Goal: Task Accomplishment & Management: Manage account settings

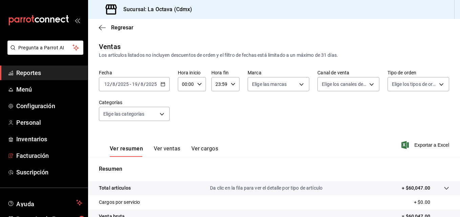
scroll to position [107, 0]
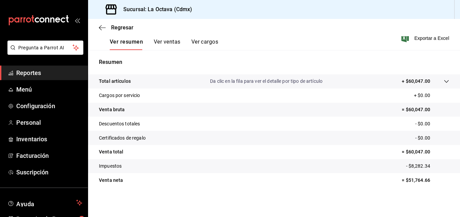
click at [20, 68] on span "Reportes" at bounding box center [49, 72] width 66 height 9
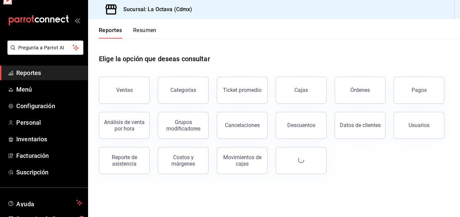
click at [20, 68] on span "Reportes" at bounding box center [49, 72] width 66 height 9
click at [56, 151] on link "Facturación" at bounding box center [44, 156] width 88 height 15
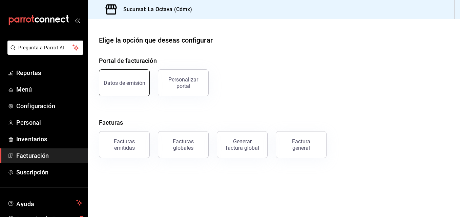
click at [129, 85] on div "Datos de emisión" at bounding box center [125, 83] width 42 height 6
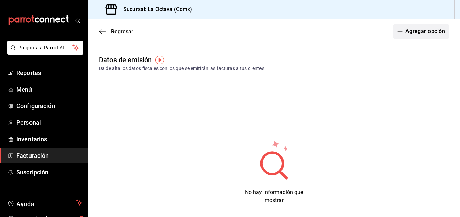
click at [414, 33] on button "Agregar opción" at bounding box center [421, 31] width 56 height 14
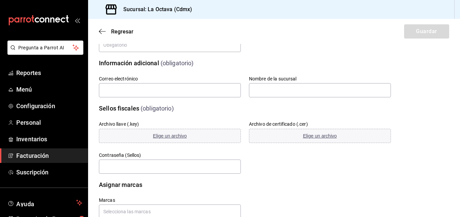
scroll to position [101, 0]
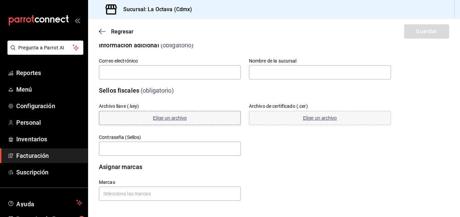
click at [164, 120] on span "Elige un archivo" at bounding box center [170, 117] width 34 height 5
click at [102, 34] on icon "button" at bounding box center [102, 31] width 7 height 6
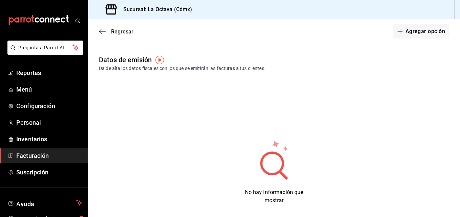
click at [160, 62] on img "button" at bounding box center [159, 60] width 8 height 8
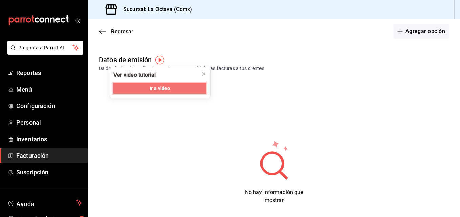
click at [164, 88] on span "Ir a video" at bounding box center [160, 88] width 20 height 7
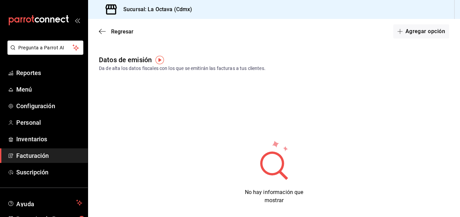
scroll to position [9, 0]
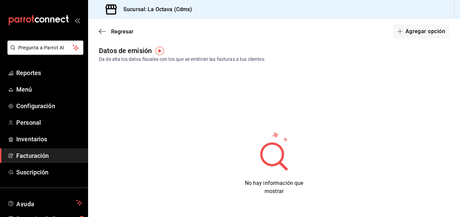
click at [161, 54] on img "button" at bounding box center [159, 51] width 8 height 8
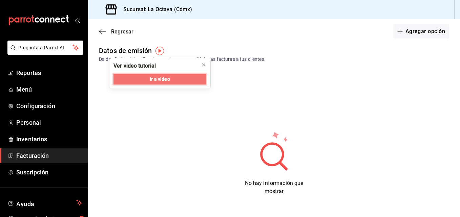
click at [163, 81] on span "Ir a video" at bounding box center [160, 79] width 20 height 7
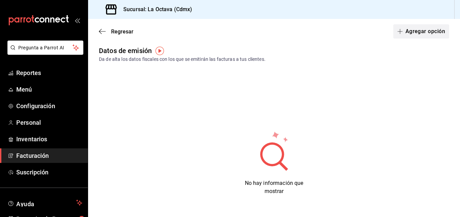
click at [404, 36] on button "Agregar opción" at bounding box center [421, 31] width 56 height 14
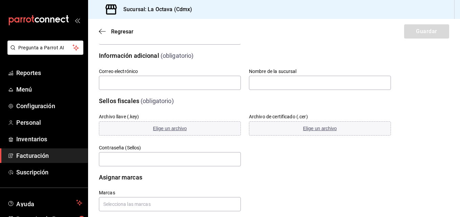
scroll to position [92, 0]
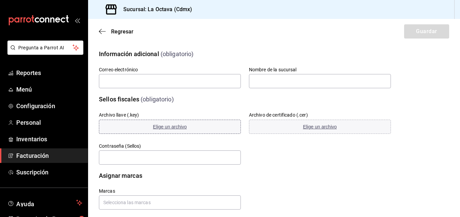
click at [213, 129] on button "Elige un archivo" at bounding box center [170, 127] width 142 height 14
click at [278, 126] on button "Elige un archivo" at bounding box center [320, 127] width 142 height 14
click at [314, 132] on button "Elige un archivo" at bounding box center [320, 127] width 142 height 14
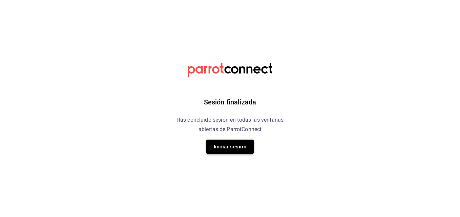
click at [235, 147] on button "Iniciar sesión" at bounding box center [229, 147] width 47 height 14
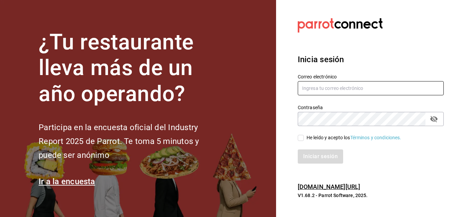
click at [337, 88] on input "text" at bounding box center [371, 88] width 146 height 14
type input "[EMAIL_ADDRESS][DOMAIN_NAME]"
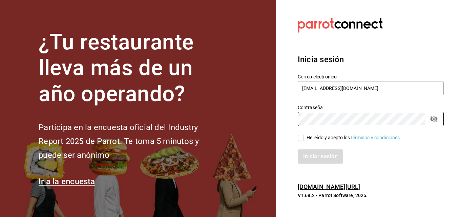
click at [301, 140] on input "He leído y acepto los Términos y condiciones." at bounding box center [301, 138] width 6 height 6
checkbox input "true"
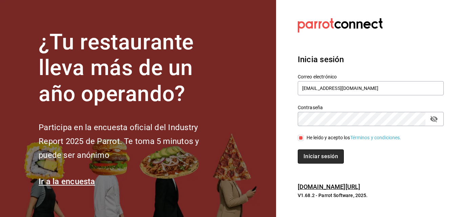
drag, startPoint x: 316, startPoint y: 155, endPoint x: 310, endPoint y: 159, distance: 6.9
click at [310, 159] on button "Iniciar sesión" at bounding box center [321, 157] width 46 height 14
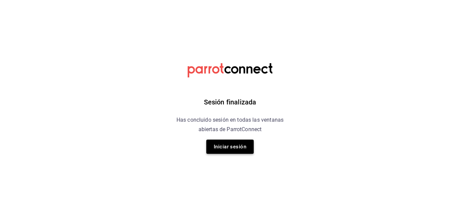
click at [227, 144] on button "Iniciar sesión" at bounding box center [229, 147] width 47 height 14
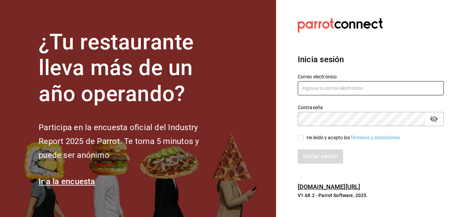
click at [321, 90] on input "text" at bounding box center [371, 88] width 146 height 14
type input "[EMAIL_ADDRESS][DOMAIN_NAME]"
click at [300, 138] on input "He leído y acepto los Términos y condiciones." at bounding box center [301, 138] width 6 height 6
checkbox input "true"
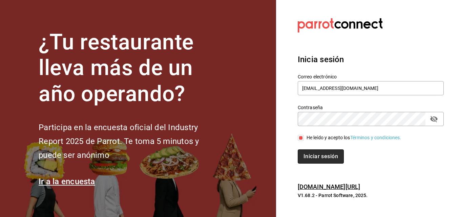
click at [306, 154] on button "Iniciar sesión" at bounding box center [321, 157] width 46 height 14
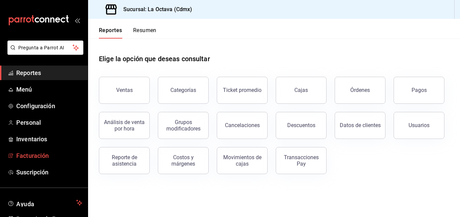
click at [59, 151] on span "Facturación" at bounding box center [49, 155] width 66 height 9
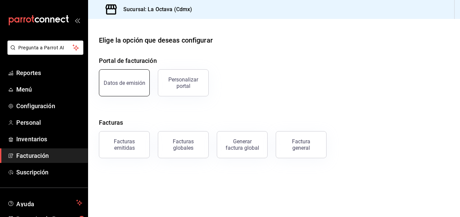
click at [129, 81] on div "Datos de emisión" at bounding box center [125, 83] width 42 height 6
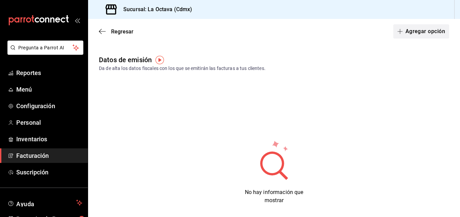
click at [427, 31] on button "Agregar opción" at bounding box center [421, 31] width 56 height 14
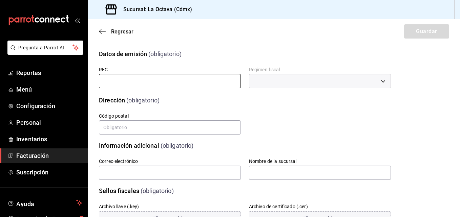
click at [136, 81] on input "text" at bounding box center [170, 81] width 142 height 14
type input "PAB220426RS7"
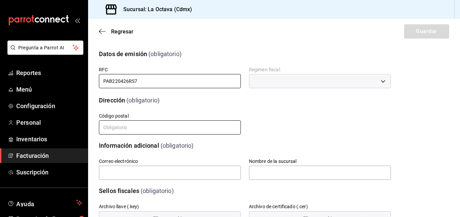
type input "07480"
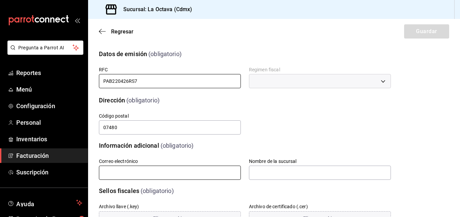
type input "[EMAIL_ADDRESS][DOMAIN_NAME]"
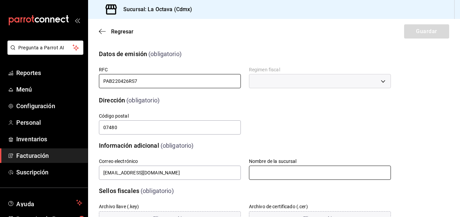
type input "La Octava Graciela"
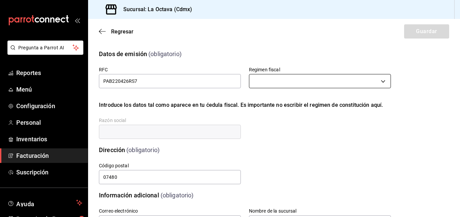
click at [267, 85] on body "Pregunta a Parrot AI Reportes Menú Configuración Personal Inventarios Facturaci…" at bounding box center [230, 108] width 460 height 217
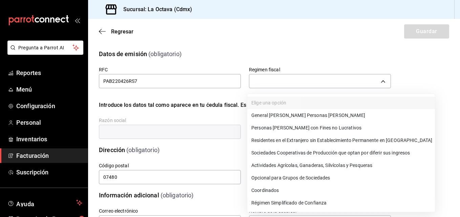
click at [283, 200] on li "Régimen Simplificado de Confianza" at bounding box center [341, 203] width 188 height 13
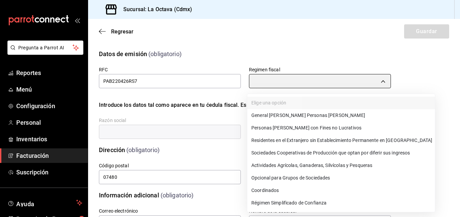
type input "626"
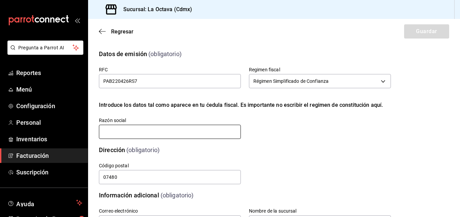
click at [146, 132] on input "text" at bounding box center [170, 132] width 142 height 14
type input "PRODUCCION DE ALIMENTOS Y BEBIDAS OCTAVA"
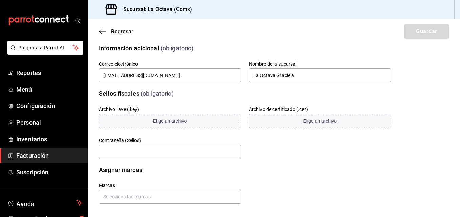
scroll to position [151, 0]
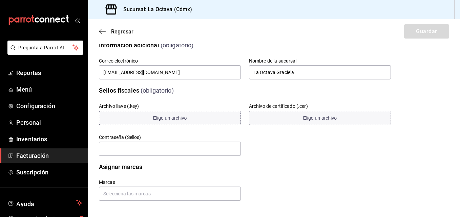
click at [169, 119] on span "Elige un archivo" at bounding box center [170, 117] width 34 height 5
click at [269, 120] on button "Elige un archivo" at bounding box center [320, 118] width 142 height 14
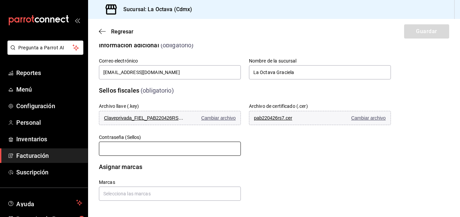
click at [172, 153] on input "text" at bounding box center [170, 149] width 142 height 14
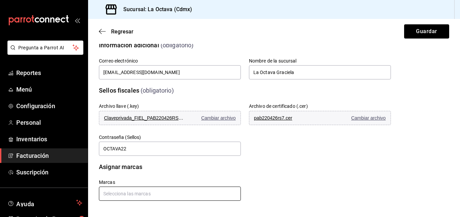
click at [184, 193] on input "text" at bounding box center [170, 194] width 142 height 14
click at [133, 179] on li "La Octava - Cdmx" at bounding box center [169, 178] width 140 height 11
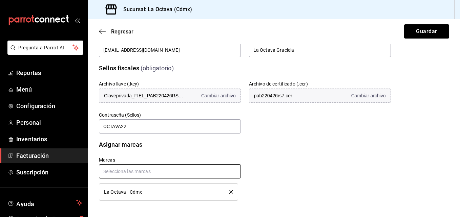
scroll to position [0, 0]
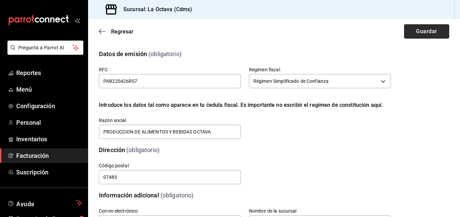
click at [428, 27] on button "Guardar" at bounding box center [426, 31] width 45 height 14
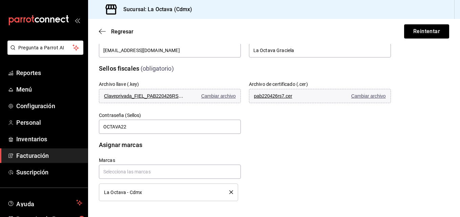
scroll to position [173, 0]
drag, startPoint x: 135, startPoint y: 128, endPoint x: 93, endPoint y: 131, distance: 42.5
click at [93, 131] on div "Contraseña (Sellos) OCTAVA22" at bounding box center [166, 119] width 150 height 31
paste input "08"
click at [145, 173] on input "text" at bounding box center [170, 172] width 142 height 14
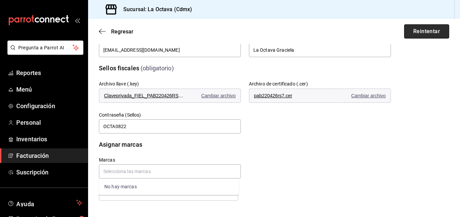
click at [410, 33] on button "Reintentar" at bounding box center [426, 31] width 45 height 14
click at [162, 173] on input "text" at bounding box center [170, 172] width 142 height 14
click at [156, 191] on div "No hay marcas" at bounding box center [169, 187] width 140 height 17
click at [327, 158] on div "Marcas La Octava - Cdmx" at bounding box center [237, 171] width 308 height 60
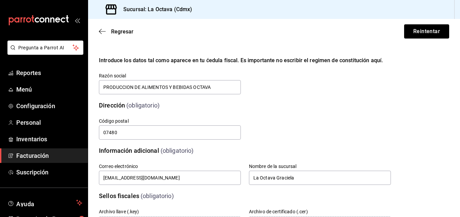
scroll to position [0, 0]
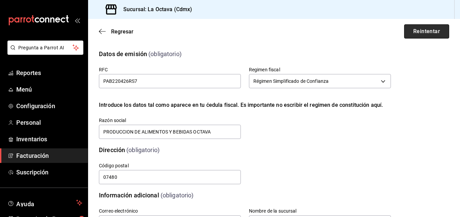
click at [418, 36] on button "Reintentar" at bounding box center [426, 31] width 45 height 14
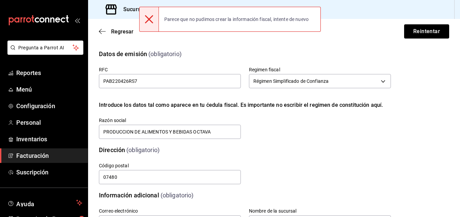
click at [289, 25] on div "Parece que no pudimos crear la información fiscal, intente de nuevo" at bounding box center [236, 19] width 155 height 15
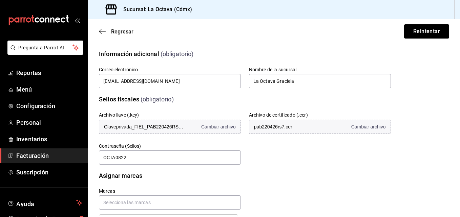
scroll to position [173, 0]
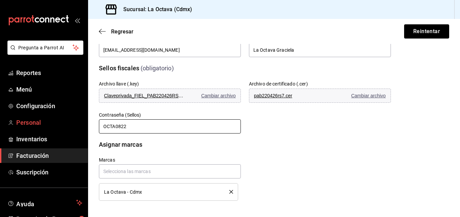
drag, startPoint x: 140, startPoint y: 121, endPoint x: 54, endPoint y: 117, distance: 86.5
click at [54, 117] on div "Pregunta a Parrot AI Reportes Menú Configuración Personal Inventarios Facturaci…" at bounding box center [230, 108] width 460 height 217
click at [102, 129] on input "OCTA0822" at bounding box center [170, 127] width 142 height 14
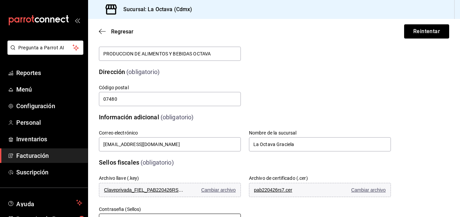
scroll to position [77, 0]
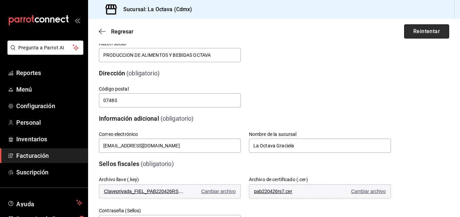
click at [427, 28] on button "Reintentar" at bounding box center [426, 31] width 45 height 14
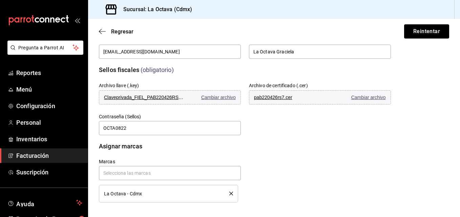
scroll to position [173, 0]
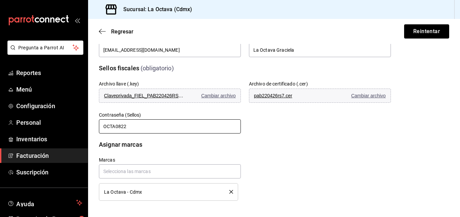
click at [116, 127] on input "OCTA0822" at bounding box center [170, 127] width 142 height 14
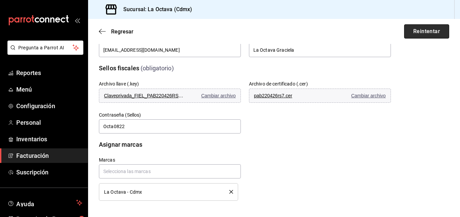
click at [407, 34] on button "Reintentar" at bounding box center [426, 31] width 45 height 14
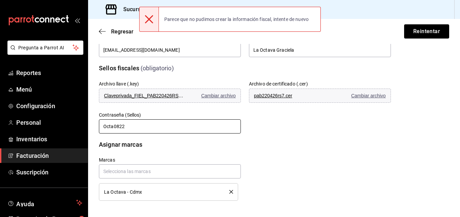
click at [113, 126] on input "Octa0822" at bounding box center [170, 127] width 142 height 14
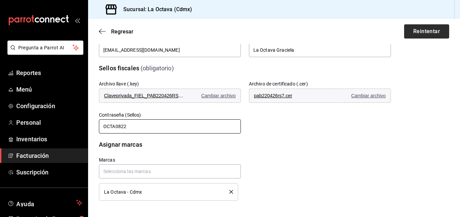
type input "OCTA0822"
click at [410, 31] on button "Reintentar" at bounding box center [426, 31] width 45 height 14
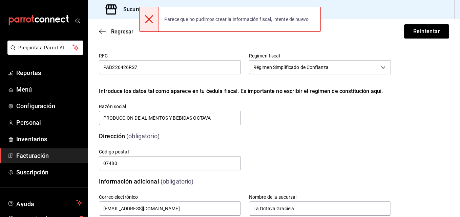
scroll to position [0, 0]
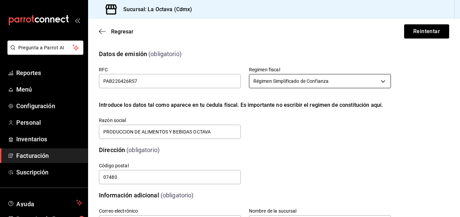
click at [296, 84] on body "Pregunta a Parrot AI Reportes Menú Configuración Personal Inventarios Facturaci…" at bounding box center [230, 108] width 460 height 217
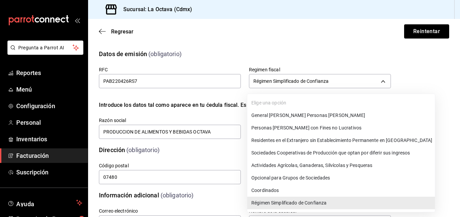
click at [40, 139] on div at bounding box center [230, 108] width 460 height 217
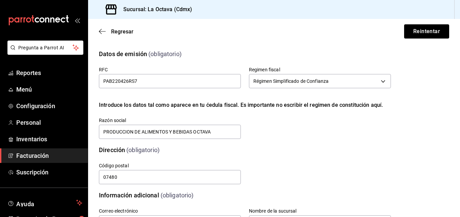
click at [113, 35] on div "Regresar Reintentar" at bounding box center [274, 31] width 372 height 25
click at [111, 31] on span "Regresar" at bounding box center [122, 31] width 22 height 6
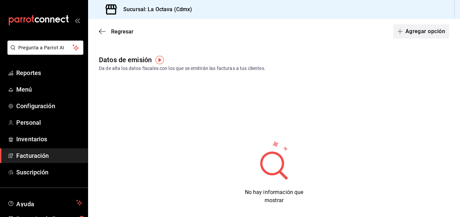
click at [413, 30] on button "Agregar opción" at bounding box center [421, 31] width 56 height 14
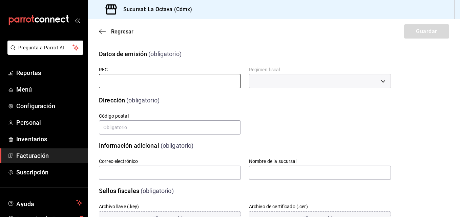
click at [190, 81] on input "text" at bounding box center [170, 81] width 142 height 14
type input "PAB220426RS7"
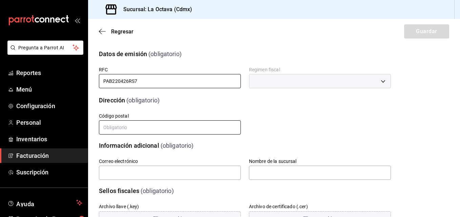
type input "07480"
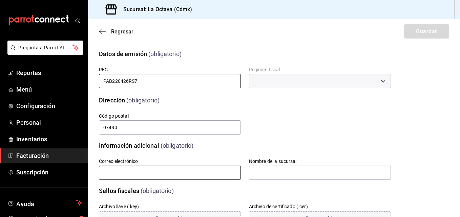
type input "[EMAIL_ADDRESS][DOMAIN_NAME]"
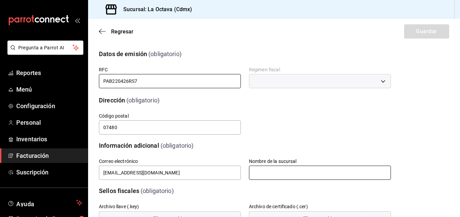
type input "La Octava Graciela"
type input "OCTA0822"
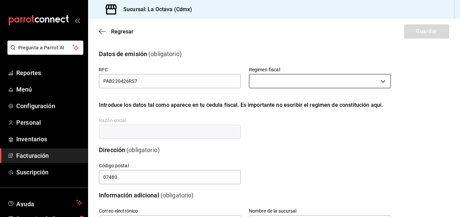
click at [279, 82] on body "Pregunta a Parrot AI Reportes Menú Configuración Personal Inventarios Facturaci…" at bounding box center [230, 108] width 460 height 217
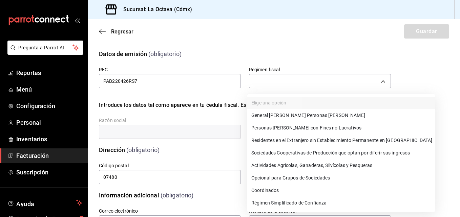
click at [291, 204] on li "Régimen Simplificado de Confianza" at bounding box center [341, 203] width 188 height 13
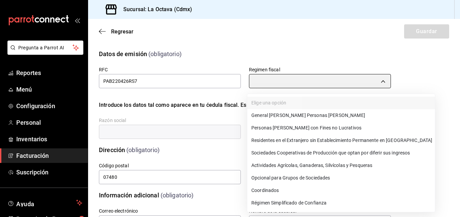
type input "626"
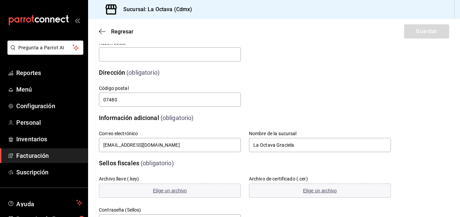
scroll to position [80, 0]
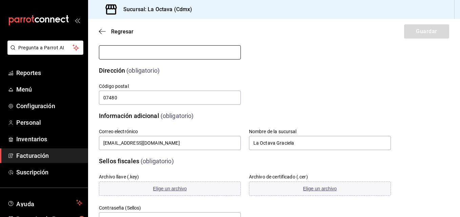
click at [202, 52] on input "text" at bounding box center [170, 52] width 142 height 14
type input "PRODUCCION DE ALIMENTOS Y BEBIDAS OCTAVA"
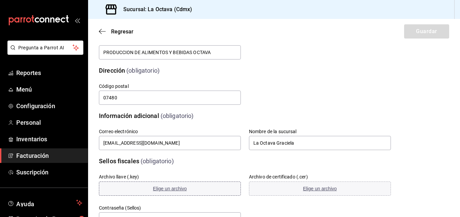
click at [200, 188] on button "Elige un archivo" at bounding box center [170, 189] width 142 height 14
click at [289, 188] on button "Elige un archivo" at bounding box center [320, 189] width 142 height 14
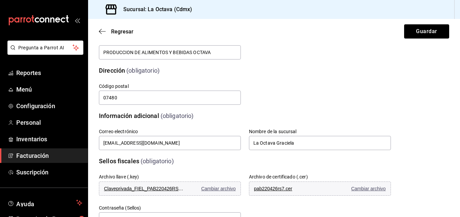
scroll to position [151, 0]
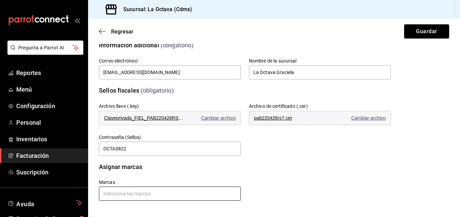
click at [132, 197] on input "text" at bounding box center [170, 194] width 142 height 14
click at [123, 171] on ul "La Octava - Cdmx" at bounding box center [169, 178] width 140 height 17
click at [126, 178] on li "La Octava - Cdmx" at bounding box center [169, 178] width 140 height 11
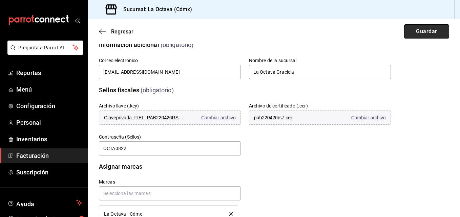
click at [413, 30] on button "Guardar" at bounding box center [426, 31] width 45 height 14
click at [410, 33] on button "Reintentar" at bounding box center [426, 31] width 45 height 14
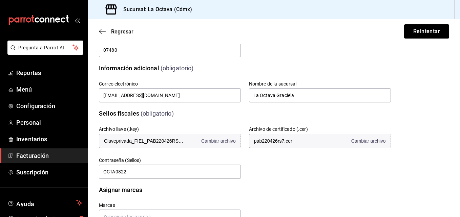
scroll to position [173, 0]
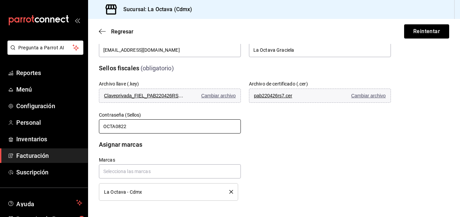
click at [170, 128] on input "OCTA0822" at bounding box center [170, 127] width 142 height 14
click at [115, 129] on input "OCTA0822" at bounding box center [170, 127] width 142 height 14
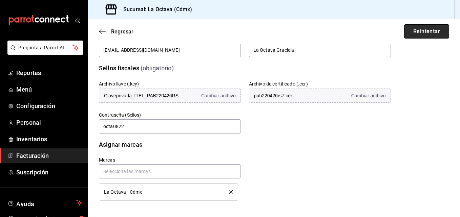
click at [422, 36] on button "Reintentar" at bounding box center [426, 31] width 45 height 14
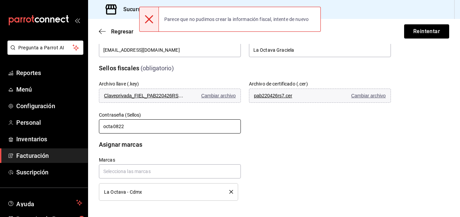
drag, startPoint x: 112, startPoint y: 129, endPoint x: 97, endPoint y: 127, distance: 15.3
click at [97, 127] on div "Contraseña (Sellos) octa0822" at bounding box center [166, 119] width 150 height 31
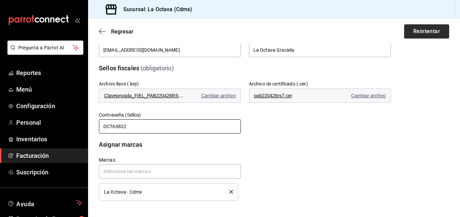
type input "OCTA0822"
click at [406, 34] on button "Reintentar" at bounding box center [426, 31] width 45 height 14
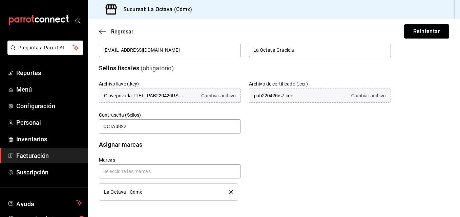
drag, startPoint x: 453, startPoint y: 133, endPoint x: 425, endPoint y: 135, distance: 28.2
click at [425, 135] on div "Datos de emisión (obligatorio) RFC PAB220426RS7 Regimen fiscal Régimen Simplifi…" at bounding box center [274, 35] width 372 height 333
click at [425, 135] on div "Asignar marcas Marcas La Octava - Cdmx" at bounding box center [274, 166] width 350 height 69
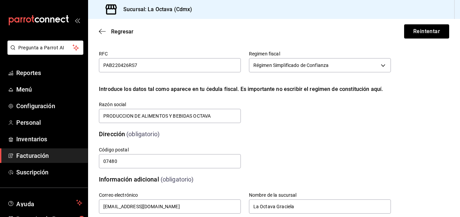
scroll to position [0, 0]
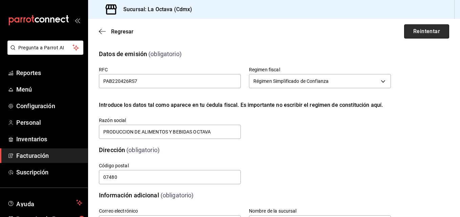
click at [415, 34] on button "Reintentar" at bounding box center [426, 31] width 45 height 14
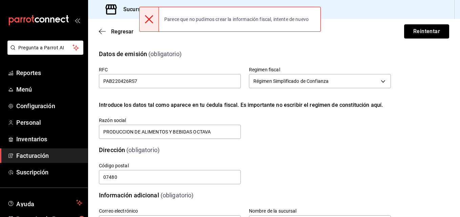
click at [434, 33] on button "Reintentar" at bounding box center [426, 31] width 45 height 14
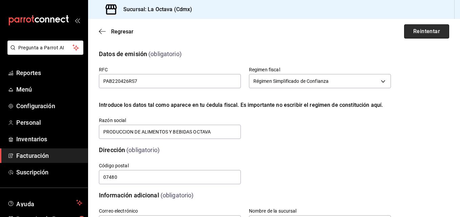
click at [419, 36] on button "Reintentar" at bounding box center [426, 31] width 45 height 14
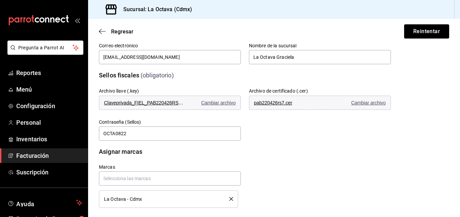
scroll to position [173, 0]
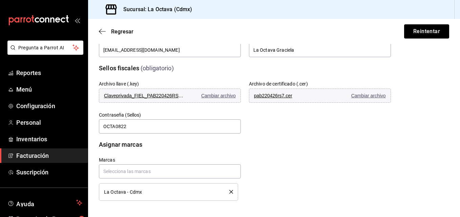
click at [36, 162] on link "Facturación" at bounding box center [44, 156] width 88 height 15
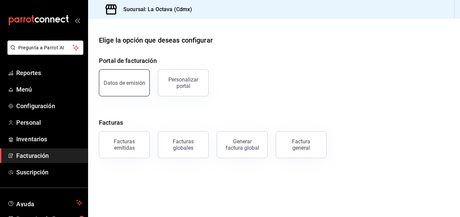
click at [140, 85] on div "Datos de emisión" at bounding box center [125, 83] width 42 height 6
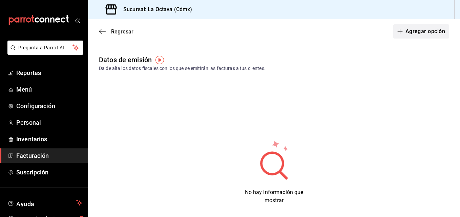
click at [436, 31] on button "Agregar opción" at bounding box center [421, 31] width 56 height 14
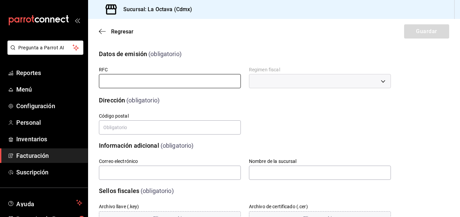
click at [142, 83] on input "text" at bounding box center [170, 81] width 142 height 14
type input "PAB220426RS7"
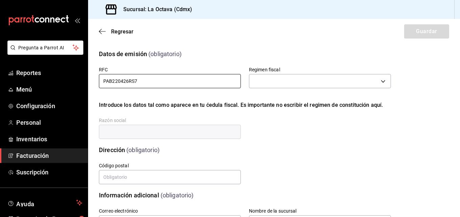
click at [103, 81] on input "PAB220426RS7" at bounding box center [170, 81] width 142 height 14
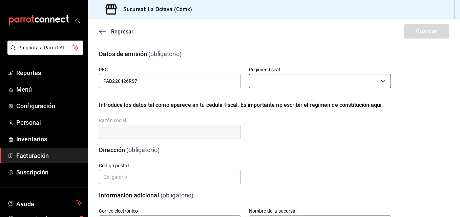
click at [283, 87] on body "Pregunta a Parrot AI Reportes Menú Configuración Personal Inventarios Facturaci…" at bounding box center [230, 108] width 460 height 217
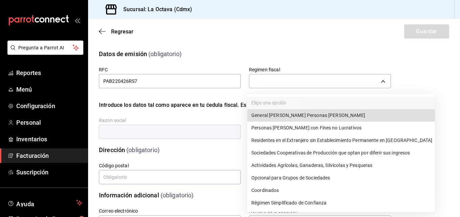
click at [281, 201] on li "Régimen Simplificado de Confianza" at bounding box center [341, 203] width 188 height 13
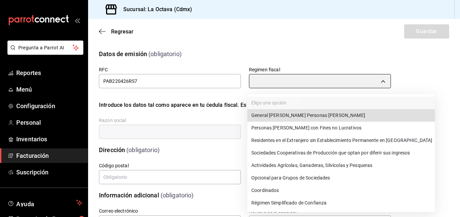
type input "626"
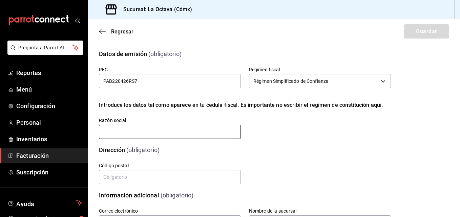
click at [169, 130] on input "text" at bounding box center [170, 132] width 142 height 14
type input "PRODUCCION DE ALIMENTOS Y BEBIDAS OCTAVA"
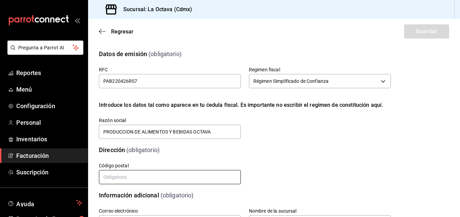
click at [179, 177] on input "text" at bounding box center [170, 177] width 142 height 14
type input "07480"
type input "[EMAIL_ADDRESS][DOMAIN_NAME]"
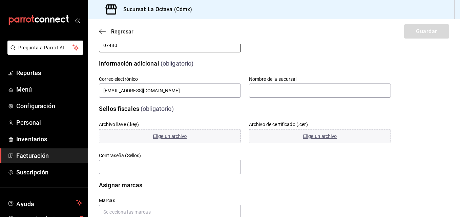
scroll to position [133, 0]
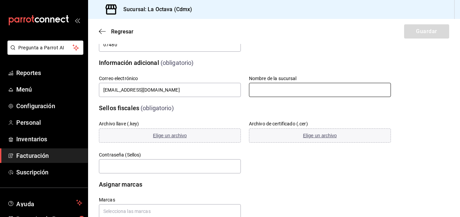
click at [330, 90] on input "text" at bounding box center [320, 90] width 142 height 14
type input "LA [PERSON_NAME]"
click at [187, 134] on button "Elige un archivo" at bounding box center [170, 136] width 142 height 14
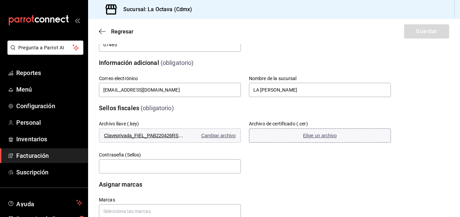
click at [272, 139] on button "Elige un archivo" at bounding box center [320, 136] width 142 height 14
click at [174, 167] on input "text" at bounding box center [170, 167] width 142 height 14
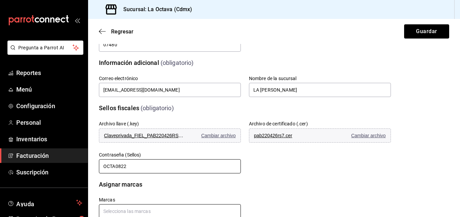
type input "OCTA0822"
click at [190, 215] on input "text" at bounding box center [170, 212] width 142 height 14
click at [142, 195] on li "La Octava - Cdmx" at bounding box center [169, 196] width 140 height 11
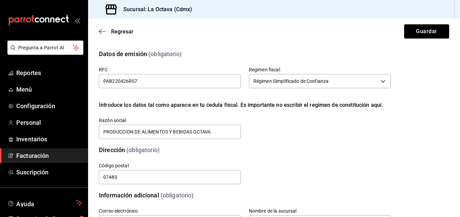
scroll to position [173, 0]
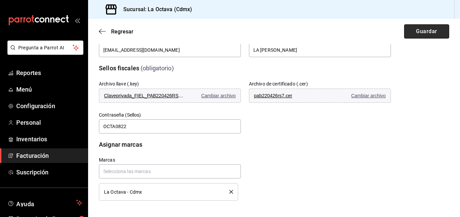
click at [421, 28] on button "Guardar" at bounding box center [426, 31] width 45 height 14
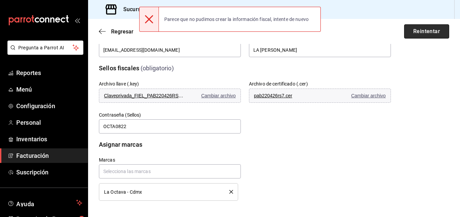
click at [421, 28] on button "Reintentar" at bounding box center [426, 31] width 45 height 14
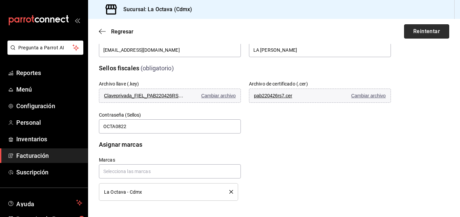
click at [426, 33] on button "Reintentar" at bounding box center [426, 31] width 45 height 14
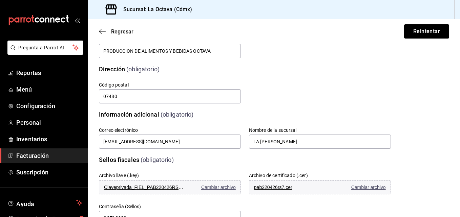
scroll to position [0, 0]
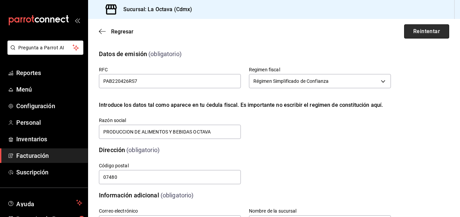
click at [420, 30] on button "Reintentar" at bounding box center [426, 31] width 45 height 14
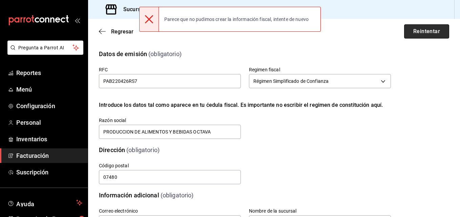
click at [420, 30] on button "Reintentar" at bounding box center [426, 31] width 45 height 14
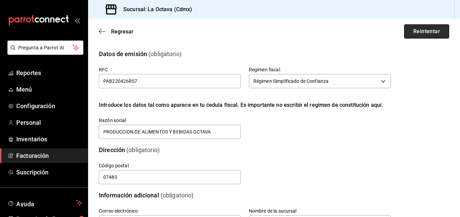
click at [412, 30] on button "Reintentar" at bounding box center [426, 31] width 45 height 14
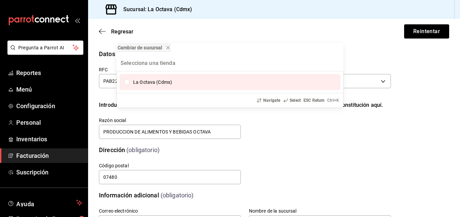
click at [133, 85] on div "La Octava (Cdmx)" at bounding box center [230, 82] width 221 height 16
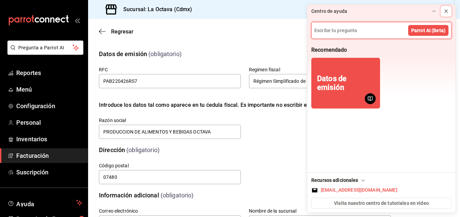
click at [451, 11] on button at bounding box center [446, 11] width 11 height 11
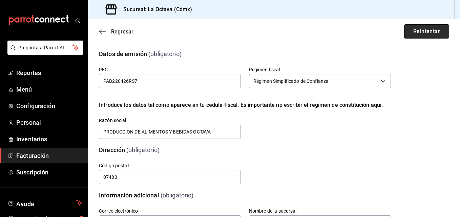
click at [419, 32] on button "Reintentar" at bounding box center [426, 31] width 45 height 14
click at [419, 32] on div "Regresar Reintentar" at bounding box center [274, 31] width 372 height 25
click at [419, 32] on button "Reintentar" at bounding box center [426, 31] width 45 height 14
click at [189, 6] on h3 "Sucursal: La Octava (Cdmx)" at bounding box center [155, 9] width 74 height 8
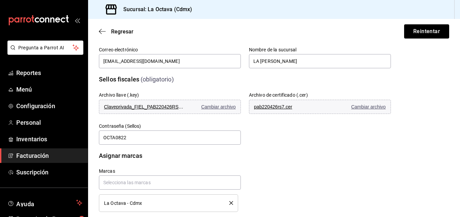
scroll to position [145, 0]
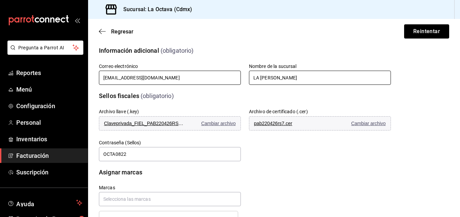
drag, startPoint x: 315, startPoint y: 83, endPoint x: 215, endPoint y: 84, distance: 99.9
click at [215, 84] on div "Correo electrónico [EMAIL_ADDRESS][DOMAIN_NAME] Nombre de la sucursal LA [PERSO…" at bounding box center [237, 66] width 308 height 39
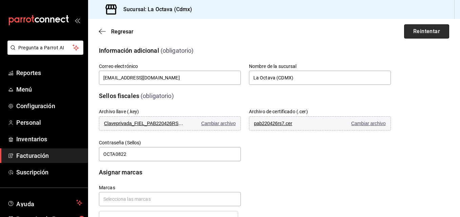
click at [415, 35] on button "Reintentar" at bounding box center [426, 31] width 45 height 14
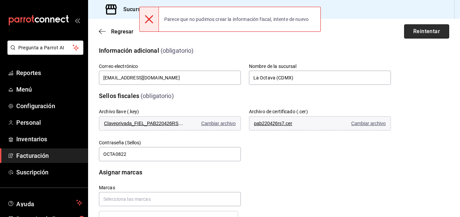
click at [415, 35] on button "Reintentar" at bounding box center [426, 31] width 45 height 14
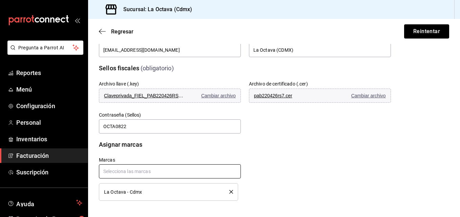
click at [194, 172] on input "text" at bounding box center [170, 172] width 142 height 14
click at [191, 190] on div "No hay marcas" at bounding box center [169, 187] width 140 height 17
click at [299, 184] on div "Marcas La Octava - Cdmx" at bounding box center [237, 171] width 308 height 60
click at [334, 52] on input "La Octava (CDMX)" at bounding box center [320, 50] width 142 height 14
click at [407, 35] on button "Reintentar" at bounding box center [426, 31] width 45 height 14
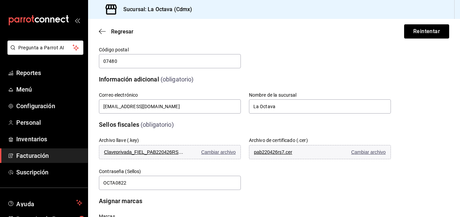
scroll to position [115, 0]
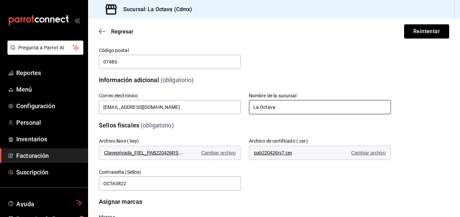
click at [283, 106] on input "La Octava" at bounding box center [320, 107] width 142 height 14
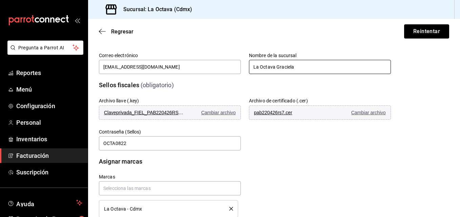
scroll to position [173, 0]
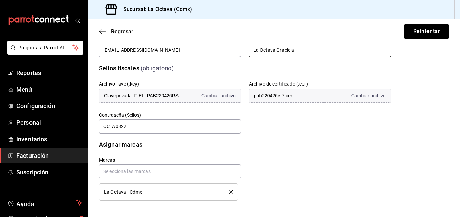
type input "La Octava Graciela"
click at [417, 31] on button "Reintentar" at bounding box center [426, 31] width 45 height 14
click at [404, 25] on button "Reintentar" at bounding box center [426, 31] width 45 height 14
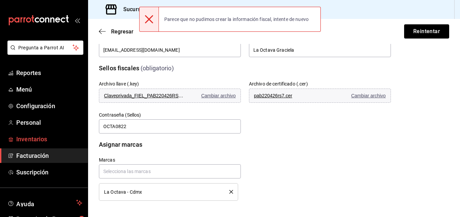
click at [40, 139] on span "Inventarios" at bounding box center [49, 139] width 66 height 9
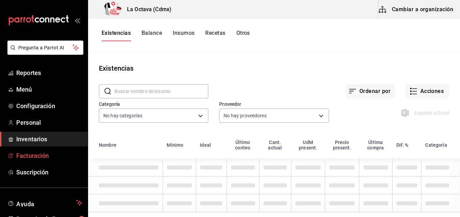
click at [42, 150] on link "Facturación" at bounding box center [44, 156] width 88 height 15
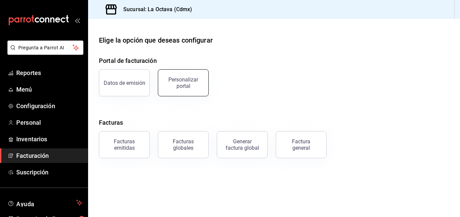
click at [178, 87] on div "Personalizar portal" at bounding box center [183, 83] width 42 height 13
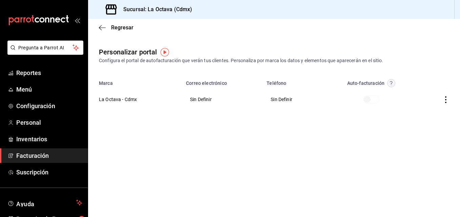
click at [447, 101] on icon "button" at bounding box center [445, 100] width 7 height 7
click at [429, 95] on li "Editar" at bounding box center [415, 91] width 68 height 17
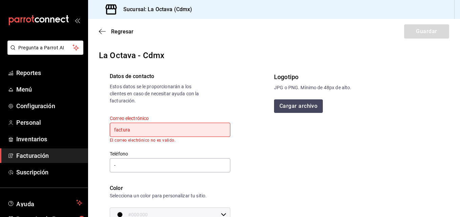
type input "[EMAIL_ADDRESS][DOMAIN_NAME]"
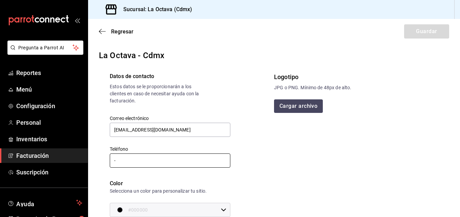
click at [160, 161] on input "-" at bounding box center [170, 161] width 121 height 14
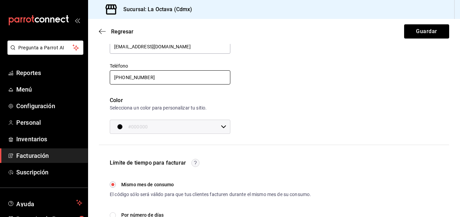
scroll to position [79, 0]
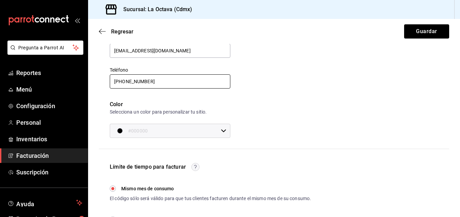
type input "[PHONE_NUMBER]"
click at [174, 133] on input "#000000" at bounding box center [173, 131] width 90 height 14
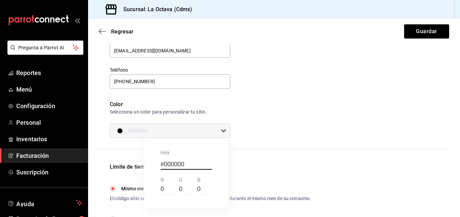
drag, startPoint x: 457, startPoint y: 77, endPoint x: 460, endPoint y: 114, distance: 37.3
click at [460, 114] on html "Pregunta a Parrot AI Reportes Menú Configuración Personal Inventarios Facturaci…" at bounding box center [230, 108] width 460 height 217
click at [121, 129] on div at bounding box center [230, 108] width 460 height 217
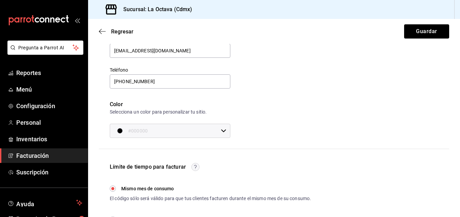
click at [121, 129] on div "button" at bounding box center [119, 130] width 5 height 5
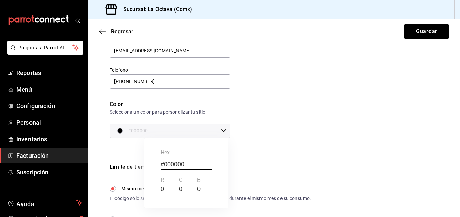
click at [177, 165] on input "#000000" at bounding box center [186, 165] width 51 height 10
drag, startPoint x: 194, startPoint y: 166, endPoint x: 166, endPoint y: 167, distance: 28.1
click at [166, 167] on input "#000000" at bounding box center [186, 165] width 51 height 10
type input "#000000"
click at [291, 145] on div at bounding box center [230, 108] width 460 height 217
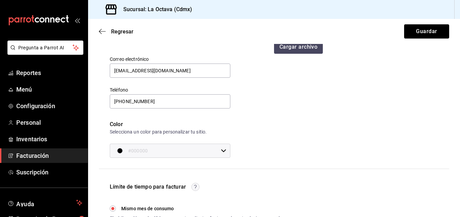
scroll to position [57, 0]
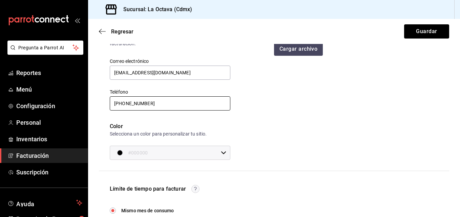
drag, startPoint x: 160, startPoint y: 102, endPoint x: 73, endPoint y: 148, distance: 98.8
click at [73, 148] on div "Pregunta a Parrot AI Reportes Menú Configuración Personal Inventarios Facturaci…" at bounding box center [230, 108] width 460 height 217
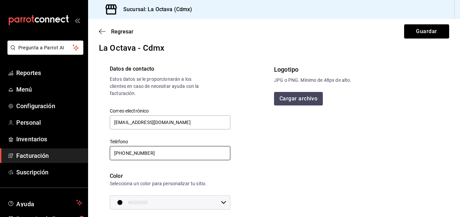
scroll to position [0, 0]
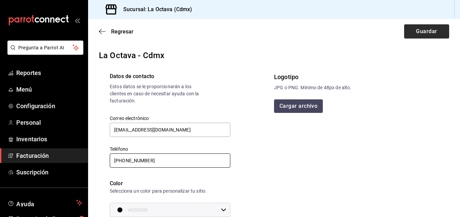
type input "[PHONE_NUMBER]"
click at [434, 30] on button "Guardar" at bounding box center [426, 31] width 45 height 14
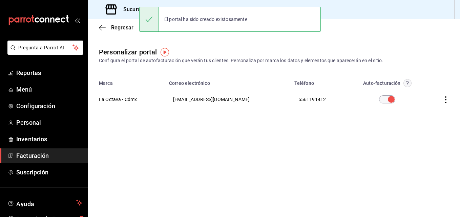
click at [383, 99] on input "checkbox" at bounding box center [391, 99] width 24 height 8
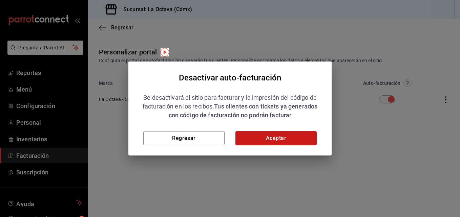
click at [275, 136] on button "Aceptar" at bounding box center [275, 138] width 81 height 14
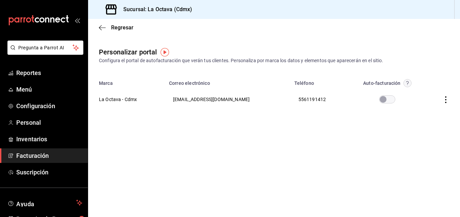
click at [382, 98] on input "checkbox" at bounding box center [383, 99] width 24 height 8
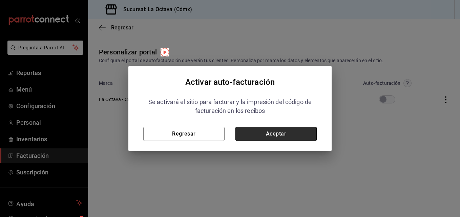
click at [271, 135] on button "Aceptar" at bounding box center [275, 134] width 81 height 14
checkbox input "true"
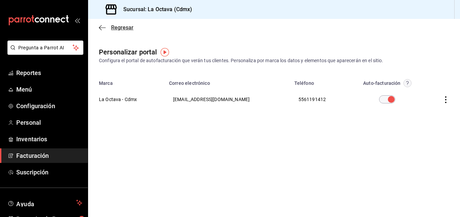
click at [104, 30] on icon "button" at bounding box center [102, 28] width 7 height 6
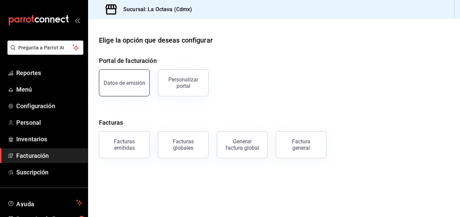
click at [137, 83] on div "Datos de emisión" at bounding box center [125, 83] width 42 height 6
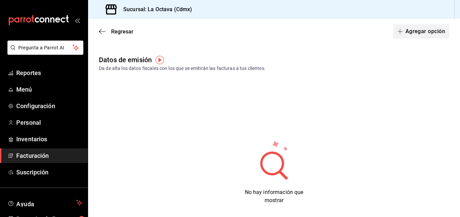
click at [410, 36] on button "Agregar opción" at bounding box center [421, 31] width 56 height 14
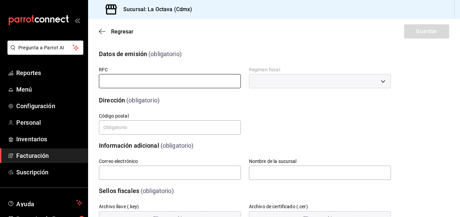
click at [152, 79] on input "text" at bounding box center [170, 81] width 142 height 14
type input "PAB220426RS7"
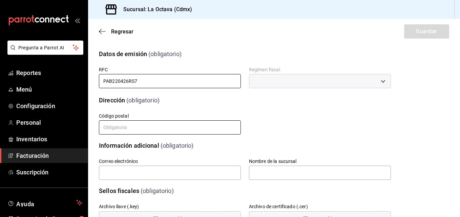
type input "07480"
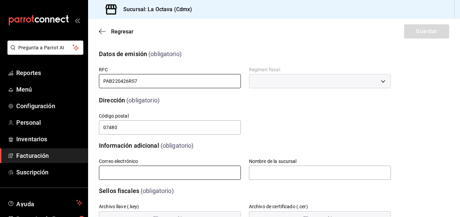
type input "[EMAIL_ADDRESS][DOMAIN_NAME]"
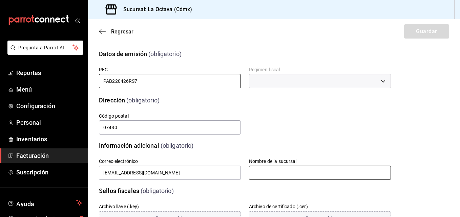
type input "La Octava Graciela"
type input "OCTA0822"
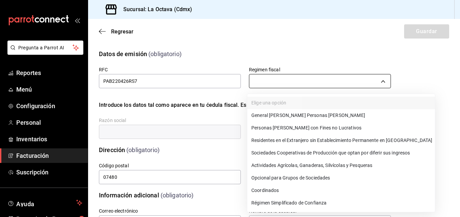
click at [262, 81] on body "Pregunta a Parrot AI Reportes Menú Configuración Personal Inventarios Facturaci…" at bounding box center [230, 108] width 460 height 217
click at [266, 200] on li "Régimen Simplificado de Confianza" at bounding box center [341, 203] width 188 height 13
type input "626"
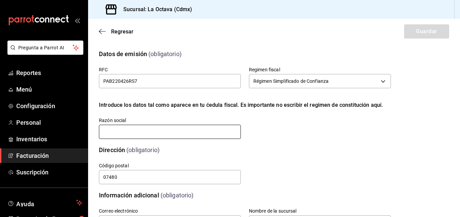
click at [234, 131] on input "text" at bounding box center [170, 132] width 142 height 14
type input "PRODUCCION DE ALIMENTOS Y BEBIDAS OCTAVA"
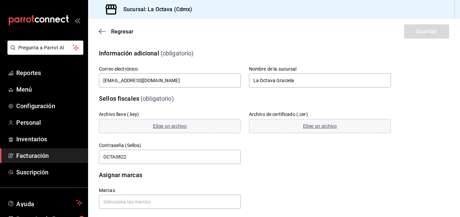
scroll to position [151, 0]
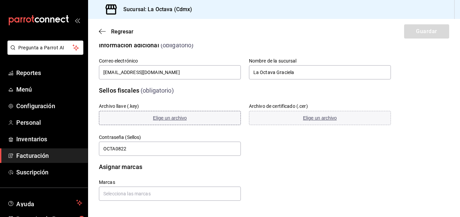
click at [209, 114] on button "Elige un archivo" at bounding box center [170, 118] width 142 height 14
click at [297, 118] on button "Elige un archivo" at bounding box center [320, 118] width 142 height 14
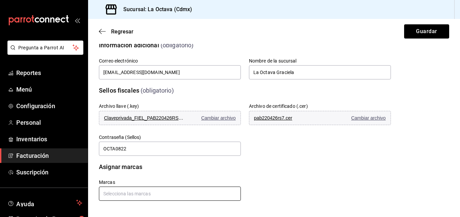
click at [141, 197] on input "text" at bounding box center [170, 194] width 142 height 14
click at [132, 177] on li "La Octava - Cdmx" at bounding box center [169, 178] width 140 height 11
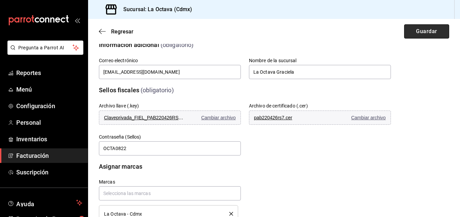
click at [417, 36] on button "Guardar" at bounding box center [426, 31] width 45 height 14
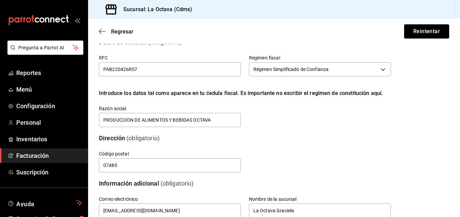
scroll to position [0, 0]
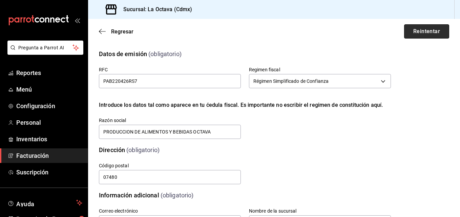
click at [422, 33] on button "Reintentar" at bounding box center [426, 31] width 45 height 14
click at [421, 31] on button "Reintentar" at bounding box center [426, 31] width 45 height 14
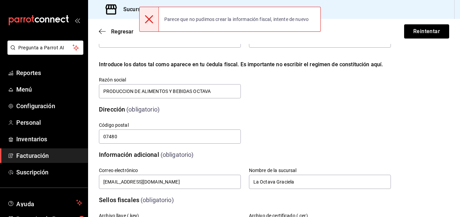
scroll to position [40, 0]
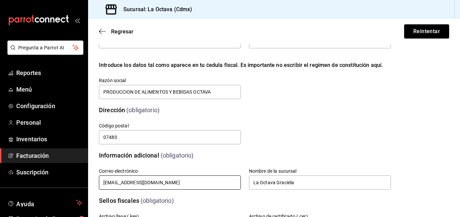
drag, startPoint x: 168, startPoint y: 185, endPoint x: 25, endPoint y: 196, distance: 143.6
click at [25, 196] on div "Pregunta a Parrot AI Reportes Menú Configuración Personal Inventarios Facturaci…" at bounding box center [230, 108] width 460 height 217
click at [159, 184] on input "[EMAIL_ADDRESS][DOMAIN_NAME]" at bounding box center [170, 183] width 142 height 14
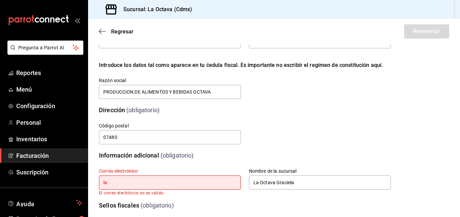
type input "l"
type input "[EMAIL_ADDRESS][DOMAIN_NAME]"
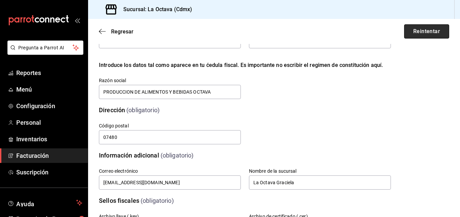
click at [412, 30] on button "Reintentar" at bounding box center [426, 31] width 45 height 14
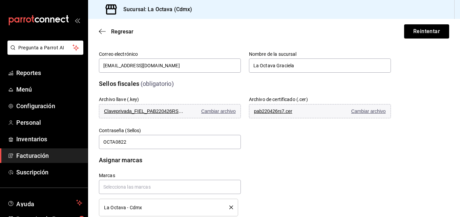
scroll to position [173, 0]
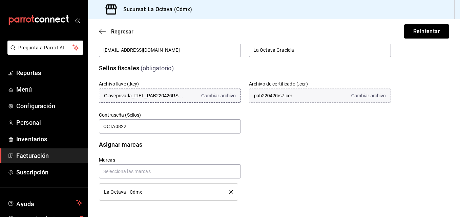
click at [229, 94] on span "Cambiar archivo" at bounding box center [218, 95] width 35 height 5
click at [422, 29] on button "Reintentar" at bounding box center [426, 31] width 45 height 14
click at [416, 33] on button "Reintentar" at bounding box center [426, 31] width 45 height 14
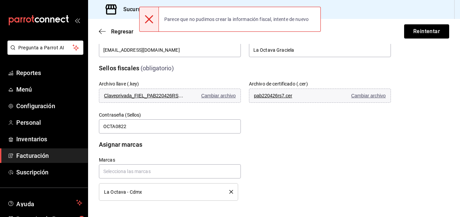
scroll to position [0, 0]
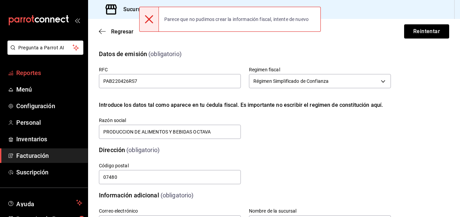
click at [46, 76] on span "Reportes" at bounding box center [49, 72] width 66 height 9
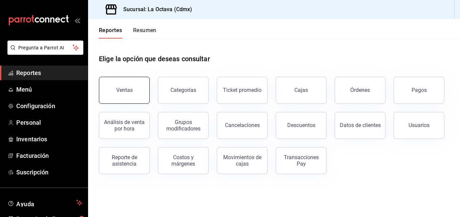
click at [110, 91] on button "Ventas" at bounding box center [124, 90] width 51 height 27
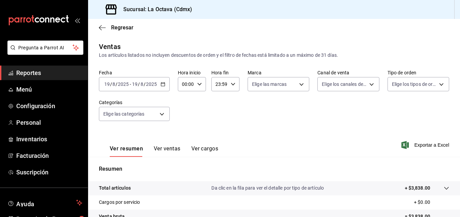
scroll to position [107, 0]
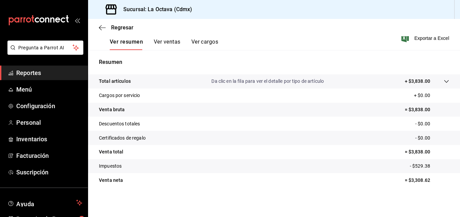
click at [195, 43] on button "Ver cargos" at bounding box center [204, 45] width 27 height 12
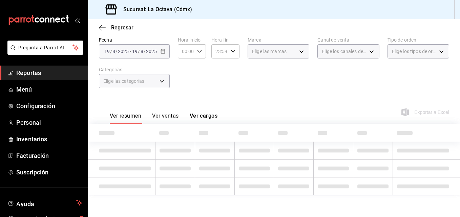
scroll to position [61, 0]
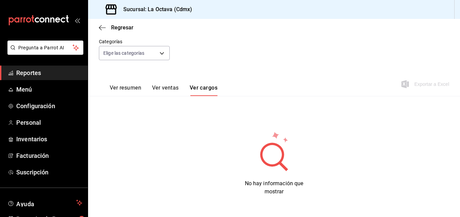
click at [141, 86] on button "Ver resumen" at bounding box center [125, 91] width 31 height 12
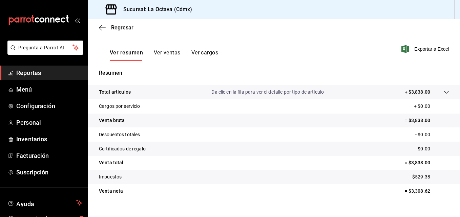
scroll to position [107, 0]
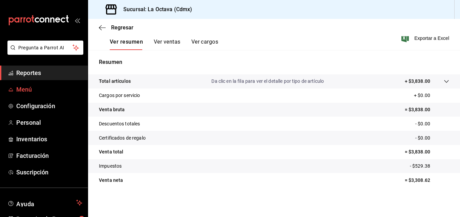
click at [63, 88] on span "Menú" at bounding box center [49, 89] width 66 height 9
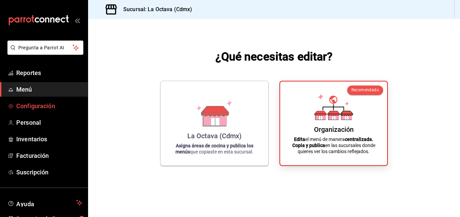
click at [62, 109] on span "Configuración" at bounding box center [49, 106] width 66 height 9
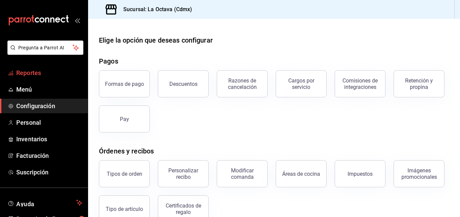
click at [46, 77] on span "Reportes" at bounding box center [49, 72] width 66 height 9
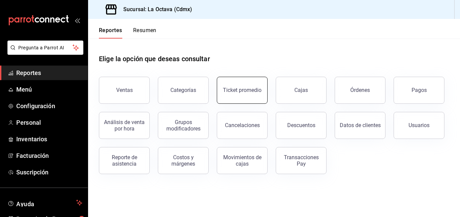
click at [264, 103] on div "Ticket promedio" at bounding box center [238, 86] width 59 height 35
click at [243, 97] on button "Ticket promedio" at bounding box center [242, 90] width 51 height 27
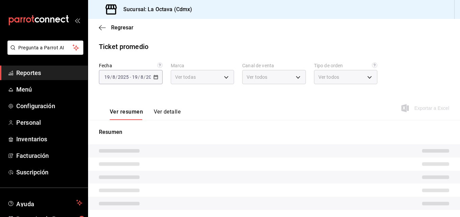
type input "b1ae6310-37b8-4b6d-83b2-57d323bf9055"
type input "PARROT,UBER_EATS,RAPPI,DIDI_FOOD,ONLINE"
type input "99866847-2842-424a-8bc1-04d3309ff439,bf533eb5-71e3-412d-b510-2fd50b65fde4,2b6cf…"
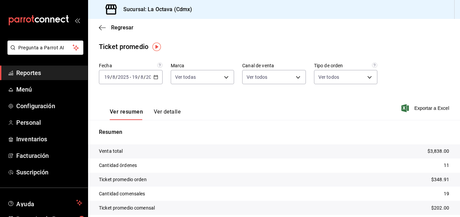
click at [19, 74] on span "Reportes" at bounding box center [49, 72] width 66 height 9
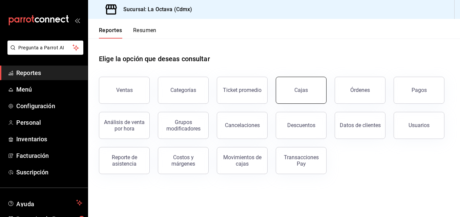
click at [309, 101] on button "Cajas" at bounding box center [301, 90] width 51 height 27
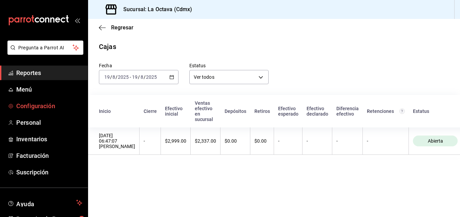
click at [39, 104] on span "Configuración" at bounding box center [49, 106] width 66 height 9
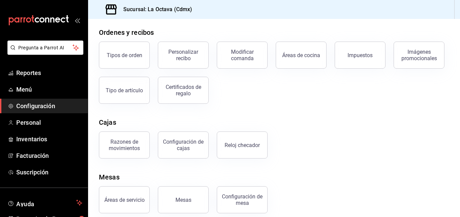
scroll to position [125, 0]
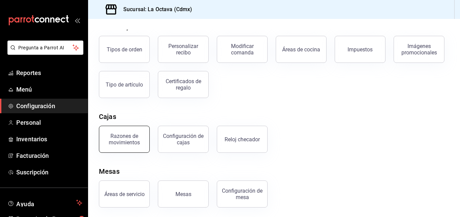
click at [140, 135] on div "Razones de movimientos" at bounding box center [124, 139] width 42 height 13
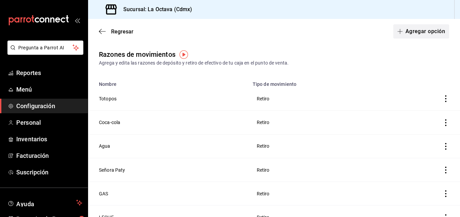
click at [410, 27] on button "Agregar opción" at bounding box center [421, 31] width 56 height 14
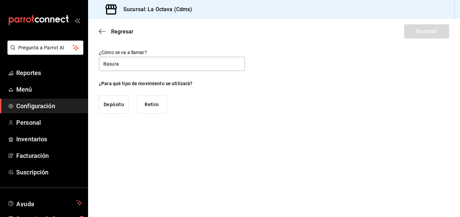
type input "Basura"
click at [155, 104] on button "Retiro" at bounding box center [152, 104] width 30 height 18
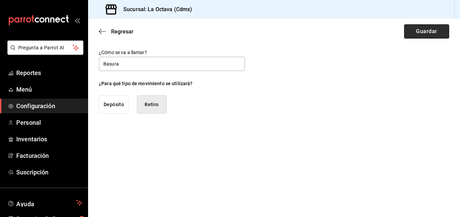
click at [415, 36] on button "Guardar" at bounding box center [426, 31] width 45 height 14
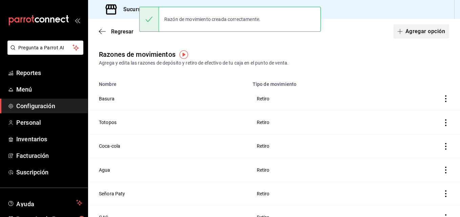
click at [422, 35] on button "Agregar opción" at bounding box center [421, 31] width 56 height 14
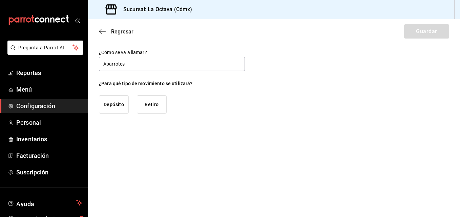
type input "Abarrotes"
click at [162, 105] on button "Retiro" at bounding box center [152, 104] width 30 height 18
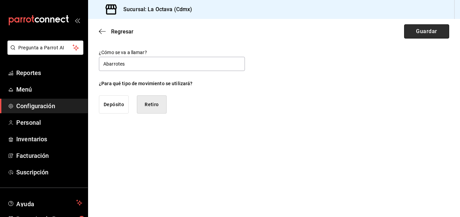
click at [427, 30] on button "Guardar" at bounding box center [426, 31] width 45 height 14
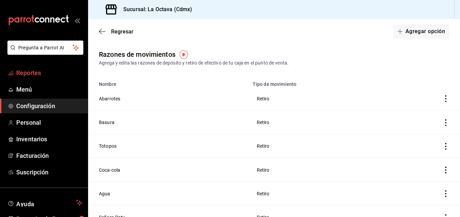
click at [36, 73] on span "Reportes" at bounding box center [49, 72] width 66 height 9
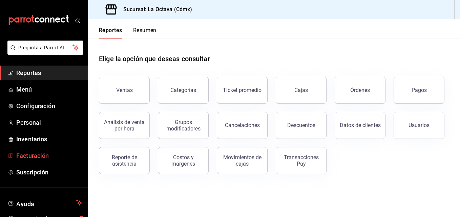
click at [29, 160] on span "Facturación" at bounding box center [49, 155] width 66 height 9
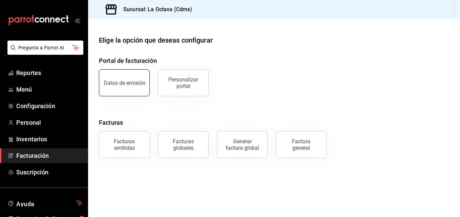
click at [121, 71] on button "Datos de emisión" at bounding box center [124, 82] width 51 height 27
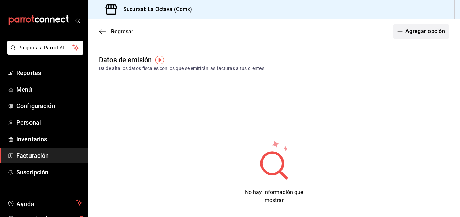
click at [420, 29] on button "Agregar opción" at bounding box center [421, 31] width 56 height 14
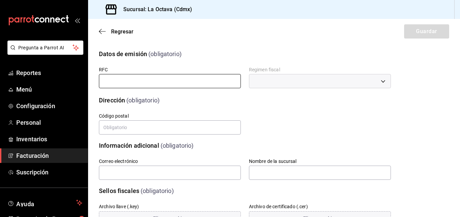
click at [165, 80] on input "text" at bounding box center [170, 81] width 142 height 14
type input "PAB220426RS7"
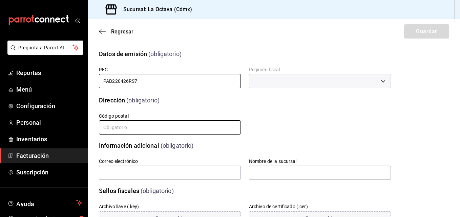
type input "07480"
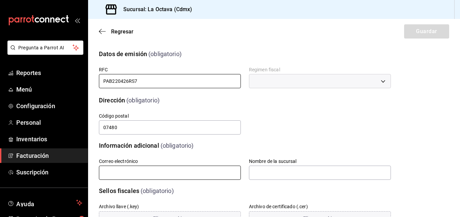
type input "[EMAIL_ADDRESS][DOMAIN_NAME]"
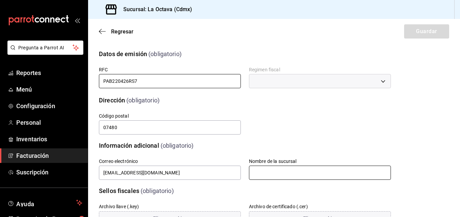
type input "La Octava Graciela"
type input "OCTA0822"
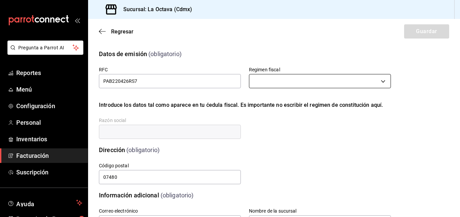
click at [271, 85] on body "Pregunta a Parrot AI Reportes Menú Configuración Personal Inventarios Facturaci…" at bounding box center [230, 108] width 460 height 217
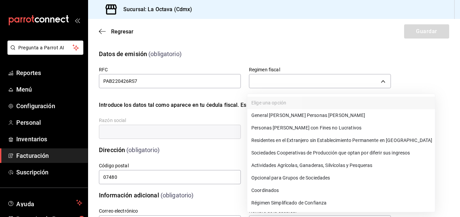
click at [263, 200] on li "Régimen Simplificado de Confianza" at bounding box center [341, 203] width 188 height 13
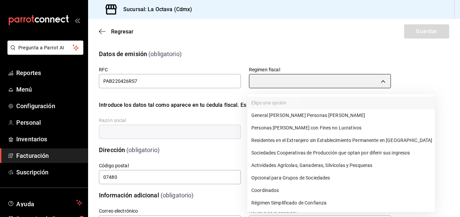
type input "626"
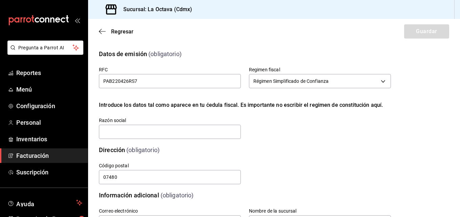
click at [164, 124] on div "Razón social" at bounding box center [170, 129] width 142 height 23
click at [167, 134] on input "text" at bounding box center [170, 132] width 142 height 14
type input "PRODUCCION DE ALIMENTOS Y BEBIDAS OCTAVA"
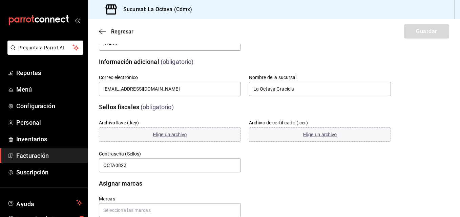
scroll to position [139, 0]
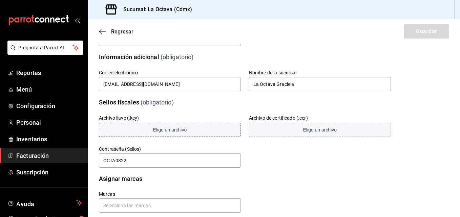
click at [210, 127] on button "Elige un archivo" at bounding box center [170, 130] width 142 height 14
click at [157, 133] on button "Elige un archivo" at bounding box center [170, 130] width 142 height 14
click at [303, 129] on span "Elige un archivo" at bounding box center [320, 129] width 34 height 5
click at [286, 133] on button "Elige un archivo" at bounding box center [320, 130] width 142 height 14
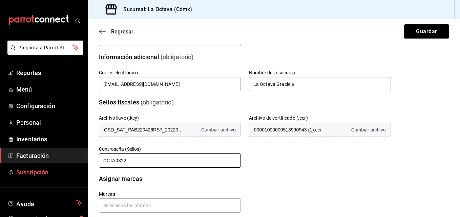
drag, startPoint x: 135, startPoint y: 164, endPoint x: 61, endPoint y: 166, distance: 74.2
click at [61, 166] on div "Pregunta a Parrot AI Reportes Menú Configuración Personal Inventarios Facturaci…" at bounding box center [230, 108] width 460 height 217
type input "OCTAVA22"
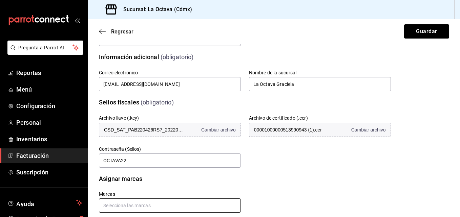
click at [164, 206] on input "text" at bounding box center [170, 206] width 142 height 14
click at [137, 190] on li "La Octava - Cdmx" at bounding box center [169, 190] width 140 height 11
click at [429, 30] on button "Guardar" at bounding box center [426, 31] width 45 height 14
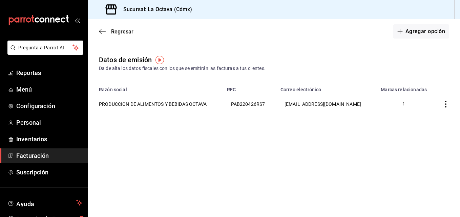
click at [39, 156] on span "Facturación" at bounding box center [49, 155] width 66 height 9
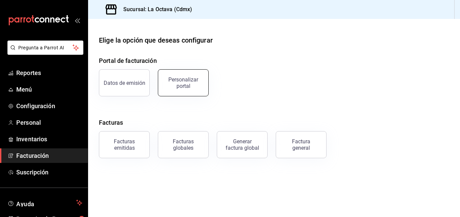
click at [186, 93] on button "Personalizar portal" at bounding box center [183, 82] width 51 height 27
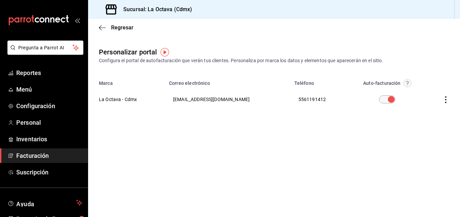
click at [445, 99] on icon "button" at bounding box center [445, 100] width 7 height 7
click at [424, 95] on li "Editar" at bounding box center [415, 91] width 68 height 17
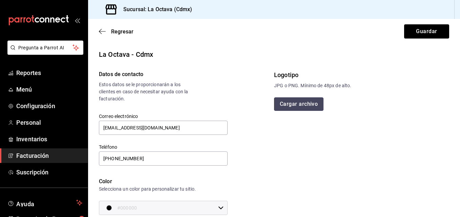
click at [307, 104] on button "Cargar archivo" at bounding box center [298, 105] width 49 height 14
click at [293, 110] on button "Cargar archivo" at bounding box center [298, 105] width 49 height 14
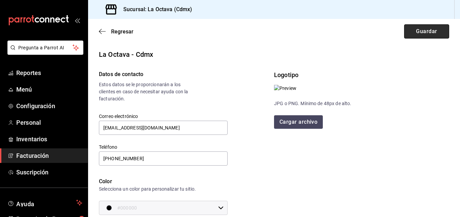
click at [421, 26] on button "Guardar" at bounding box center [426, 31] width 45 height 14
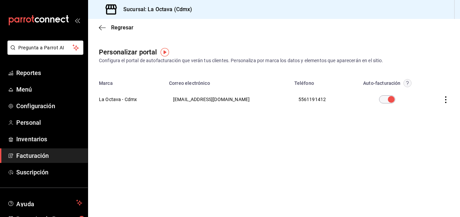
click at [444, 102] on icon "button" at bounding box center [445, 100] width 7 height 7
click at [401, 94] on span "Editar" at bounding box center [400, 91] width 23 height 6
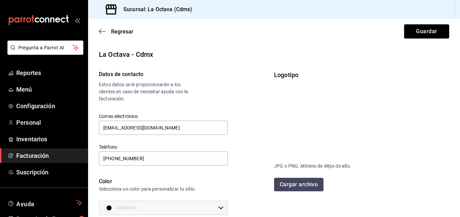
click at [302, 184] on button "Cargar archivo" at bounding box center [298, 185] width 49 height 14
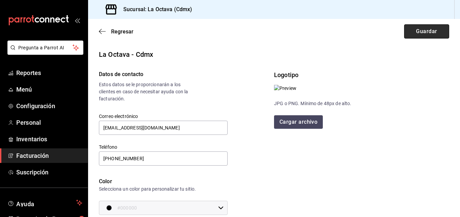
click at [411, 31] on button "Guardar" at bounding box center [426, 31] width 45 height 14
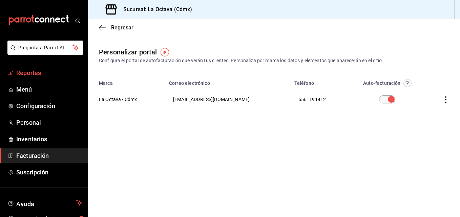
click at [47, 71] on span "Reportes" at bounding box center [49, 72] width 66 height 9
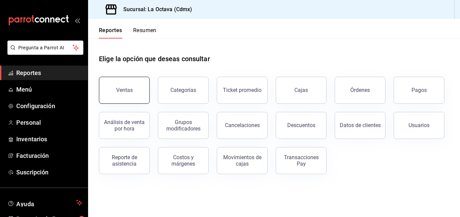
click at [123, 90] on div "Ventas" at bounding box center [124, 90] width 17 height 6
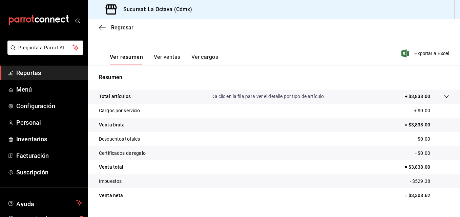
scroll to position [107, 0]
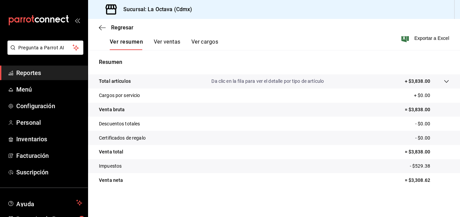
click at [55, 72] on span "Reportes" at bounding box center [49, 72] width 66 height 9
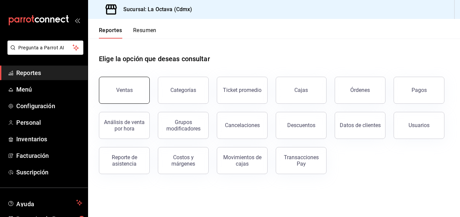
click at [130, 86] on button "Ventas" at bounding box center [124, 90] width 51 height 27
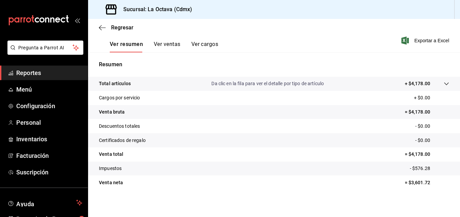
scroll to position [105, 0]
click at [52, 158] on span "Facturación" at bounding box center [49, 155] width 66 height 9
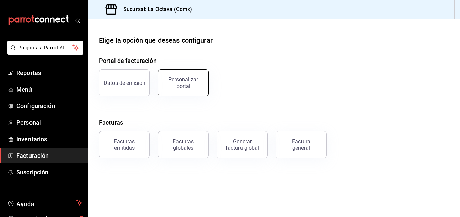
click at [185, 81] on div "Personalizar portal" at bounding box center [183, 83] width 42 height 13
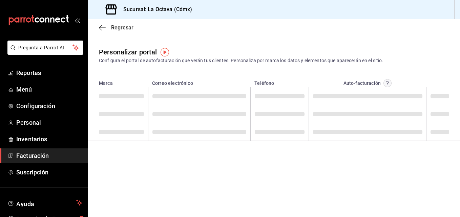
click at [105, 29] on icon "button" at bounding box center [102, 28] width 7 height 6
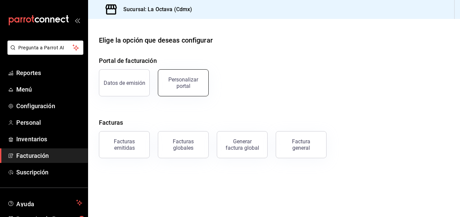
click at [184, 89] on button "Personalizar portal" at bounding box center [183, 82] width 51 height 27
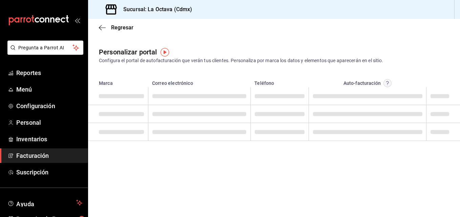
click at [436, 95] on span at bounding box center [439, 96] width 19 height 4
click at [61, 141] on span "Inventarios" at bounding box center [49, 139] width 66 height 9
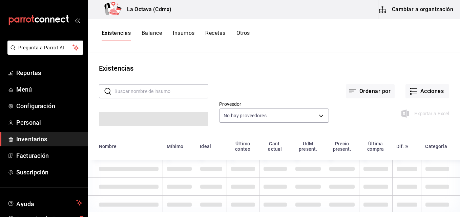
click at [218, 35] on button "Recetas" at bounding box center [215, 36] width 20 height 12
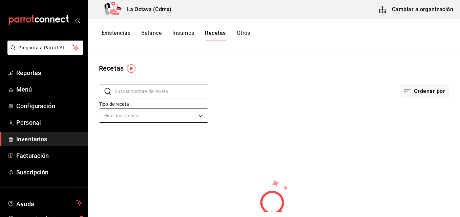
click at [151, 118] on body "Pregunta a Parrot AI Reportes Menú Configuración Personal Inventarios Facturaci…" at bounding box center [230, 106] width 460 height 213
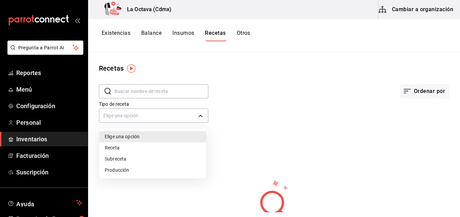
click at [178, 34] on div at bounding box center [230, 108] width 460 height 217
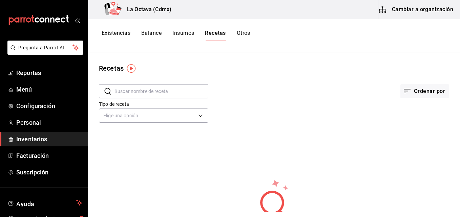
click at [178, 34] on button "Insumos" at bounding box center [183, 36] width 22 height 12
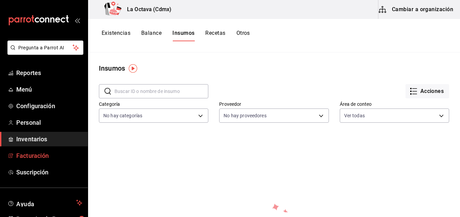
click at [40, 154] on span "Facturación" at bounding box center [49, 155] width 66 height 9
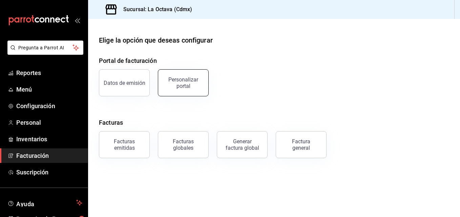
click at [187, 83] on div "Personalizar portal" at bounding box center [183, 83] width 42 height 13
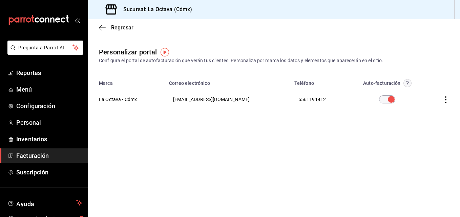
click at [446, 101] on icon "button" at bounding box center [445, 100] width 7 height 7
click at [416, 84] on li "Editar" at bounding box center [415, 91] width 68 height 17
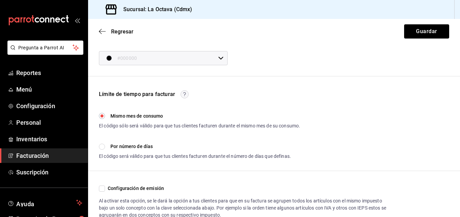
scroll to position [152, 0]
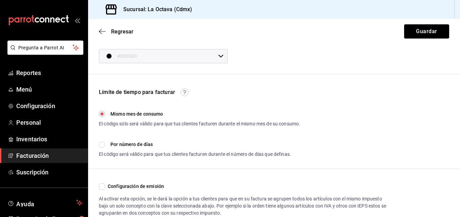
click at [214, 57] on div "#000000 ​" at bounding box center [163, 56] width 129 height 14
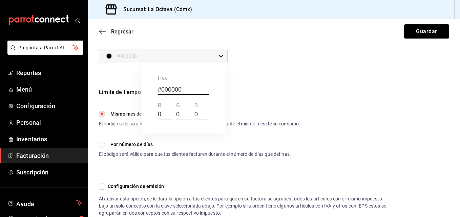
drag, startPoint x: 174, startPoint y: 90, endPoint x: 143, endPoint y: 90, distance: 31.2
click at [143, 90] on div "#000000 hex 0 r 0 g 0 b" at bounding box center [184, 98] width 84 height 70
click at [188, 87] on input "#000000" at bounding box center [183, 90] width 51 height 10
type input "#123"
type input "#112233"
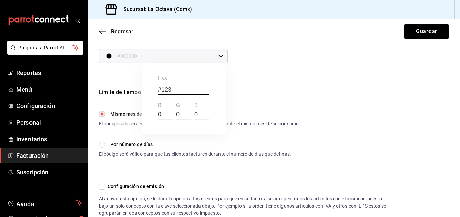
type input "17"
type input "34"
type input "51"
type input "#112233"
click at [427, 29] on div at bounding box center [230, 108] width 460 height 217
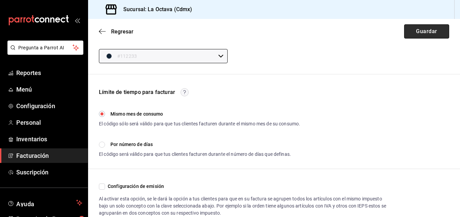
click at [427, 29] on button "Guardar" at bounding box center [426, 31] width 45 height 14
